Goal: Information Seeking & Learning: Learn about a topic

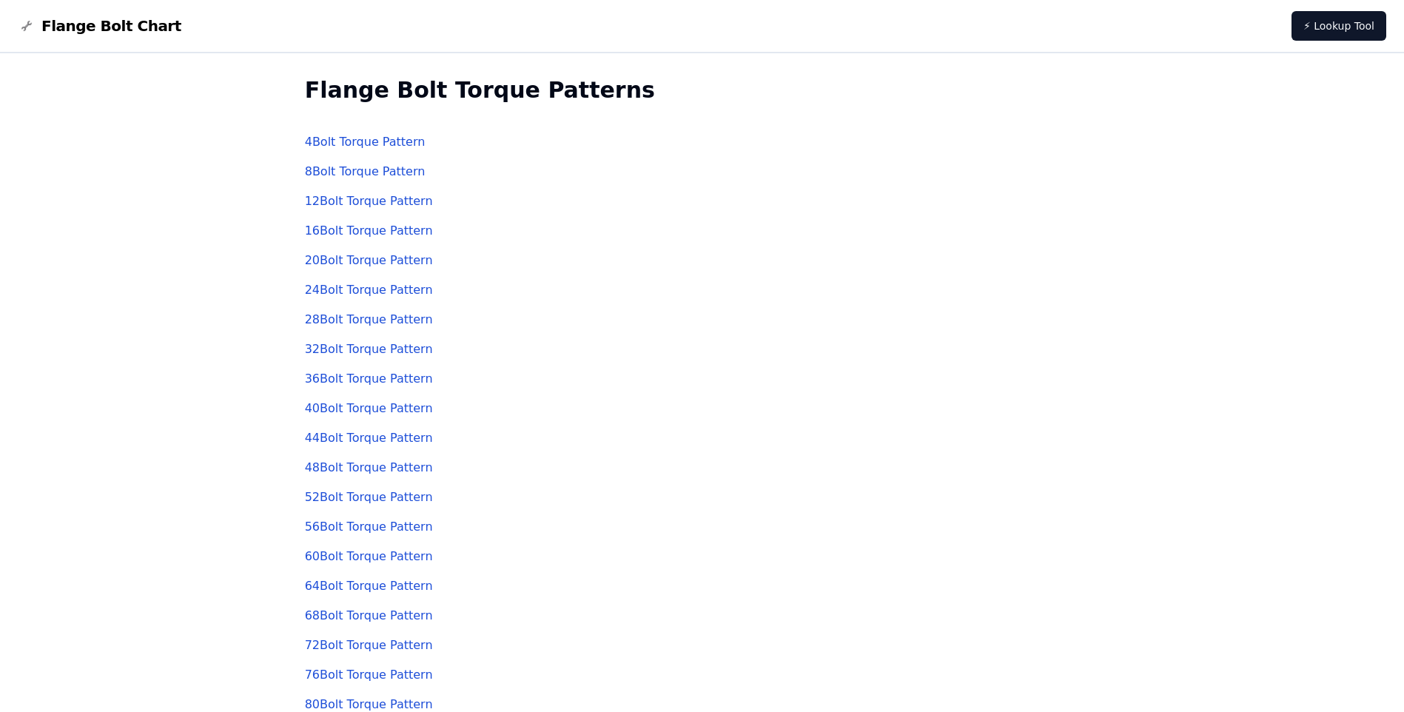
click at [346, 169] on link "8 Bolt Torque Pattern" at bounding box center [365, 171] width 121 height 14
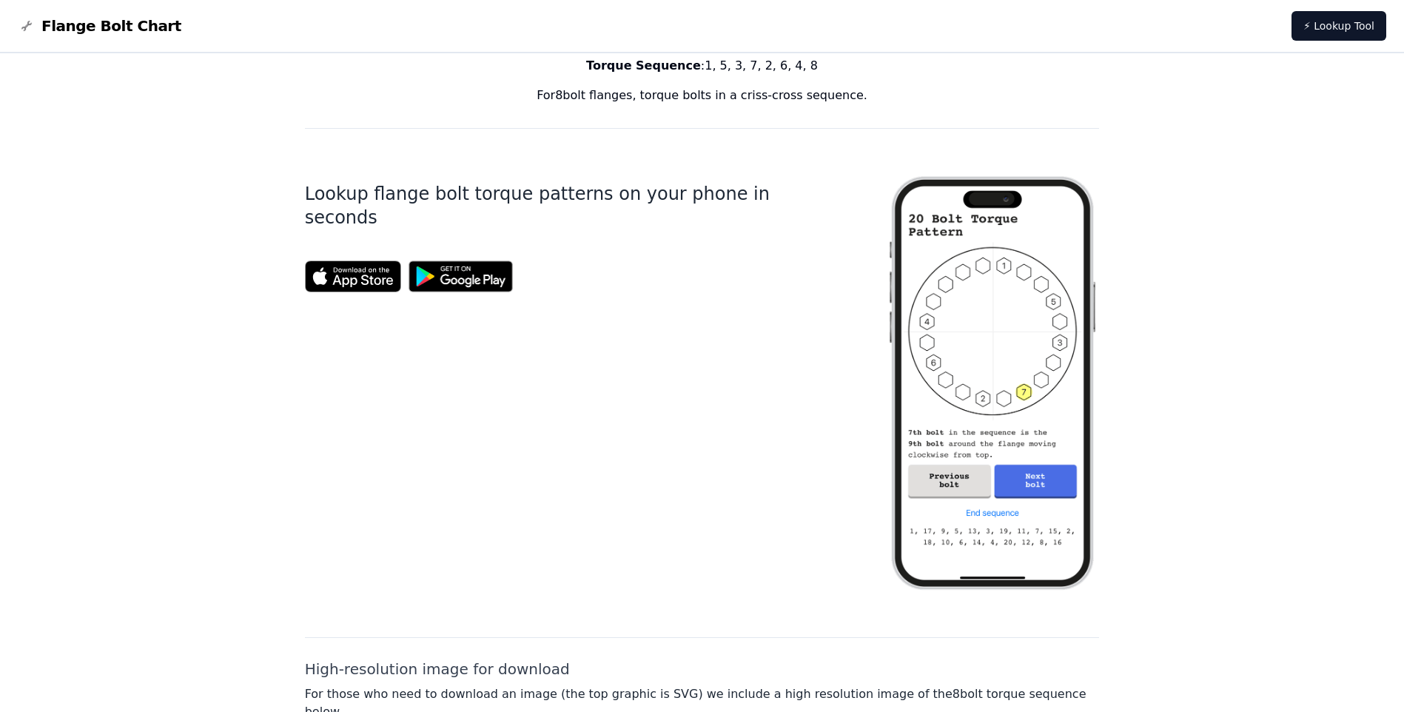
scroll to position [79, 0]
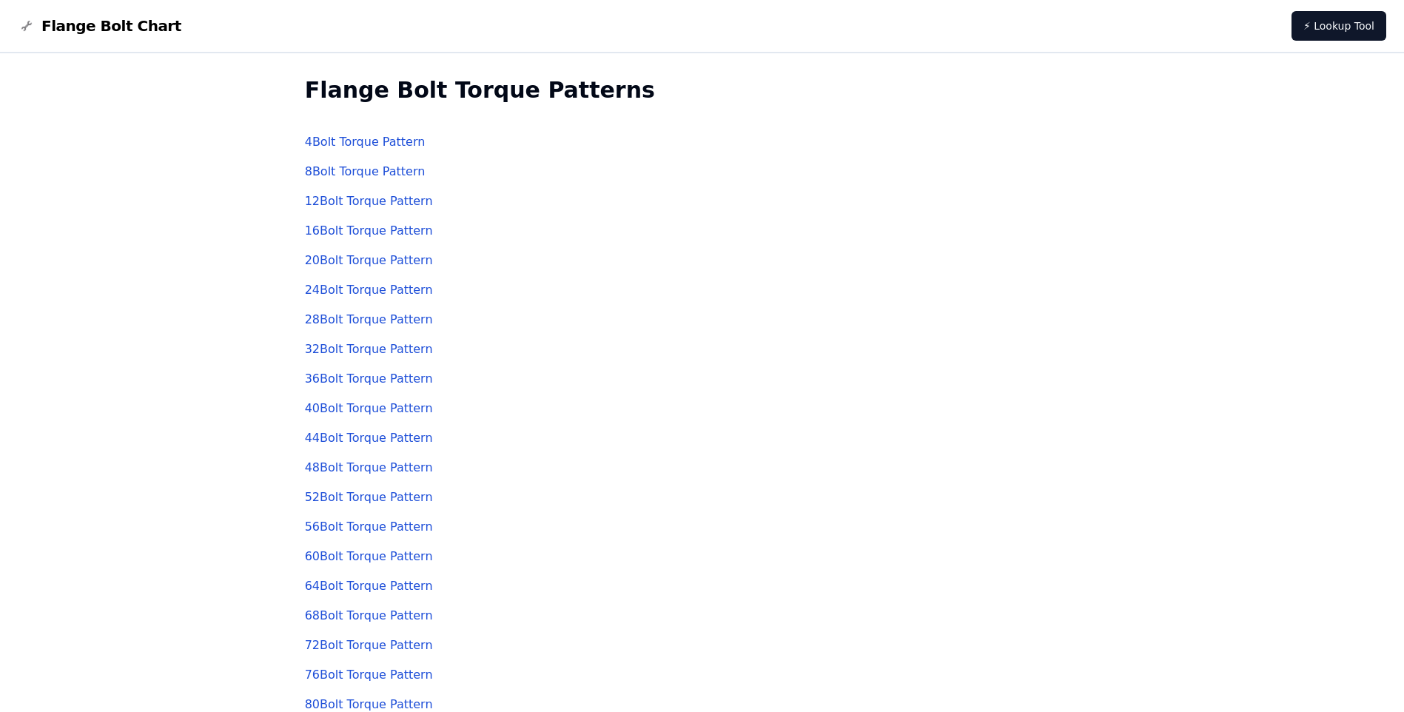
click at [311, 148] on link "4 Bolt Torque Pattern" at bounding box center [365, 142] width 121 height 14
click at [366, 261] on link "20 Bolt Torque Pattern" at bounding box center [369, 260] width 128 height 14
click at [342, 170] on link "8 Bolt Torque Pattern" at bounding box center [365, 171] width 121 height 14
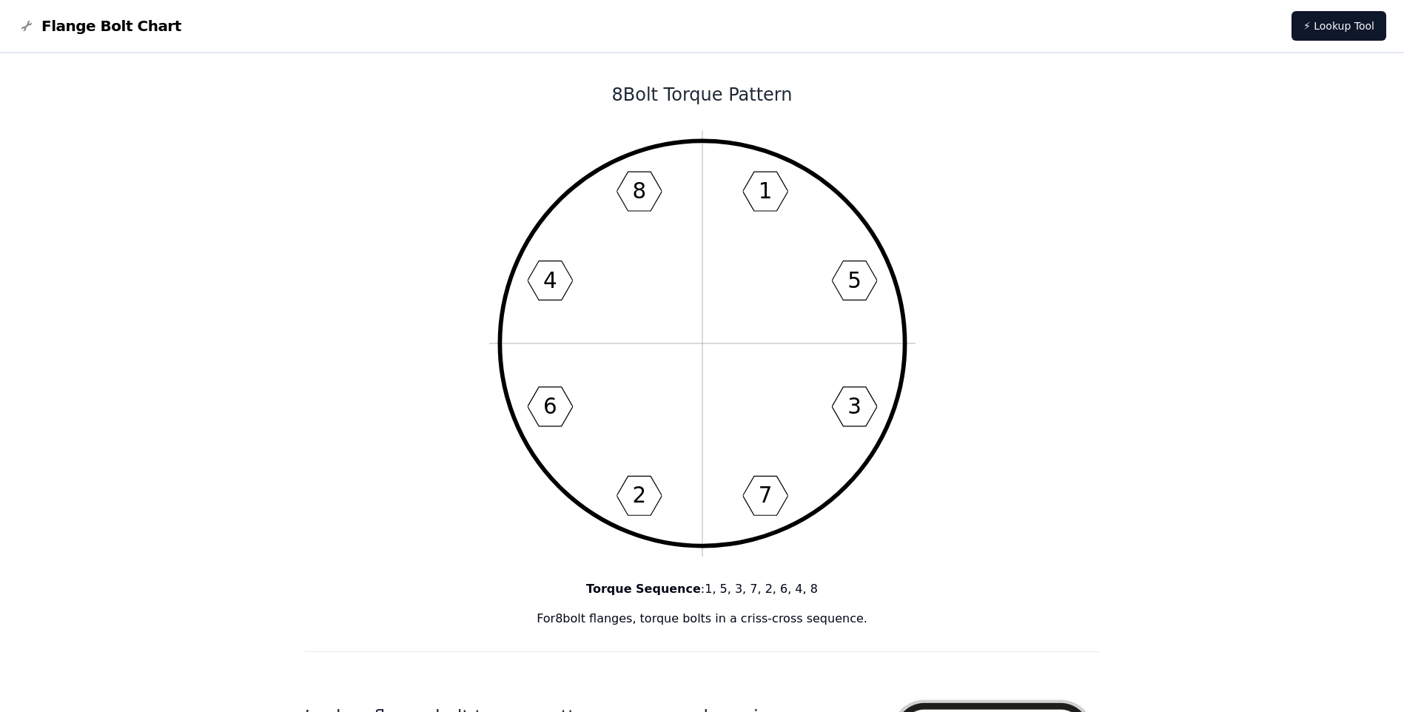
click at [702, 232] on icon "1 5 3 7 2 6 4 8" at bounding box center [702, 343] width 426 height 426
